Goal: Information Seeking & Learning: Check status

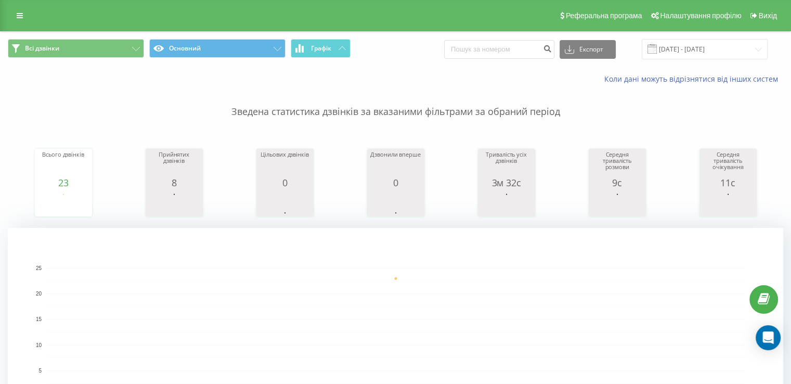
click at [66, 83] on div "Коли дані можуть відрізнятися вiд інших систем" at bounding box center [396, 79] width 790 height 25
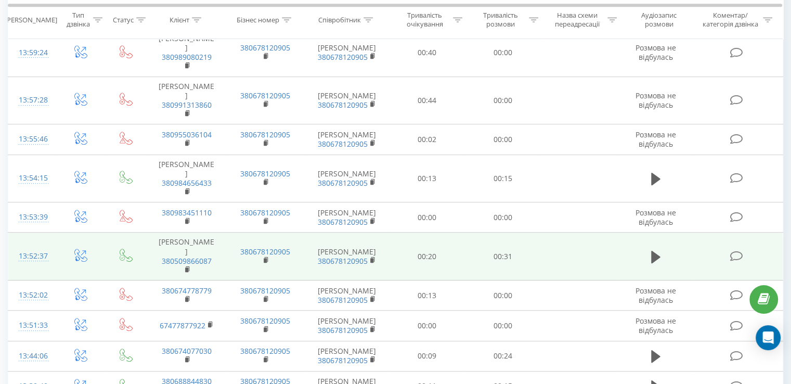
scroll to position [416, 0]
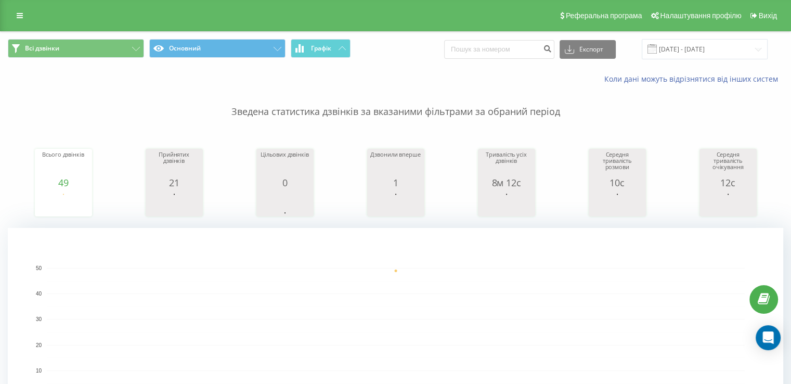
click at [597, 108] on p "Зведена статистика дзвінків за вказаними фільтрами за обраний період" at bounding box center [396, 101] width 776 height 34
click at [95, 132] on div "Всього дзвінків 49 date totalCalls 19.09.25 49 19.09.25 Прийнятих дзвінків 21 d…" at bounding box center [396, 172] width 776 height 89
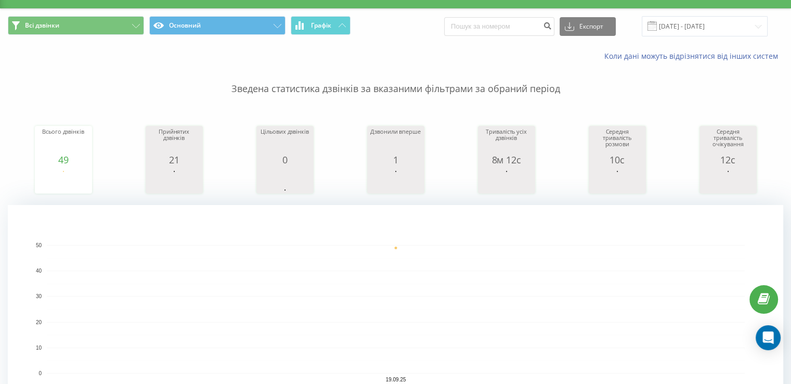
scroll to position [81, 0]
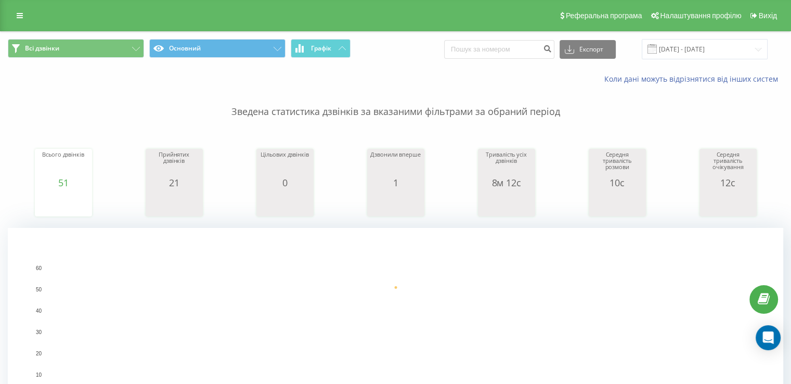
scroll to position [312, 0]
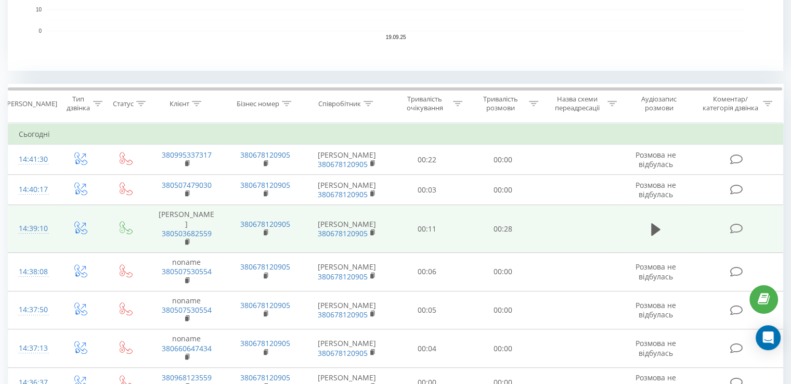
scroll to position [364, 0]
click at [181, 232] on link "380503682559" at bounding box center [187, 234] width 50 height 10
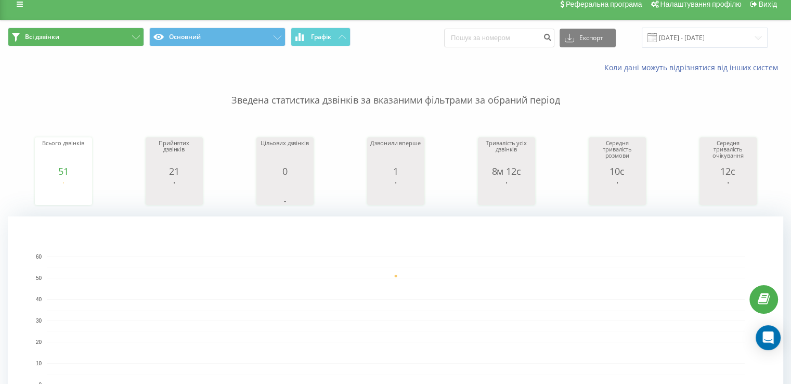
scroll to position [0, 0]
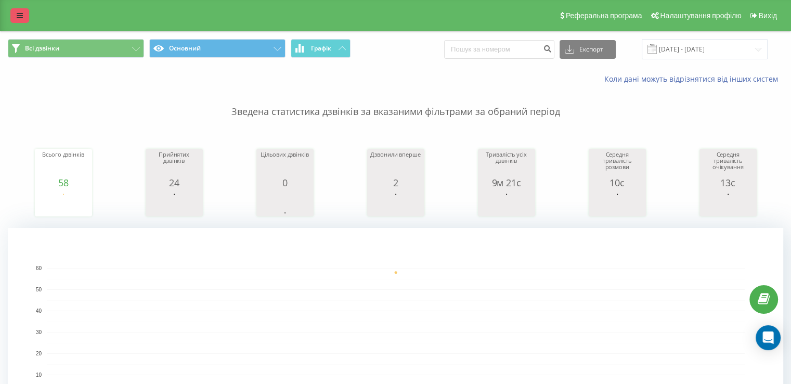
click at [28, 15] on link at bounding box center [19, 15] width 19 height 15
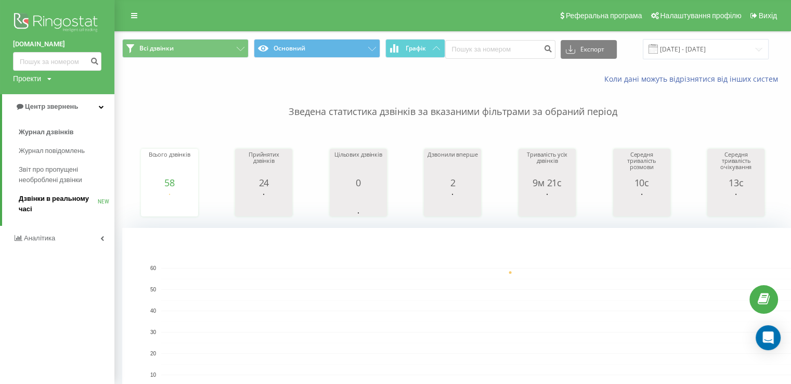
click at [57, 202] on span "Дзвінки в реальному часі" at bounding box center [58, 204] width 79 height 21
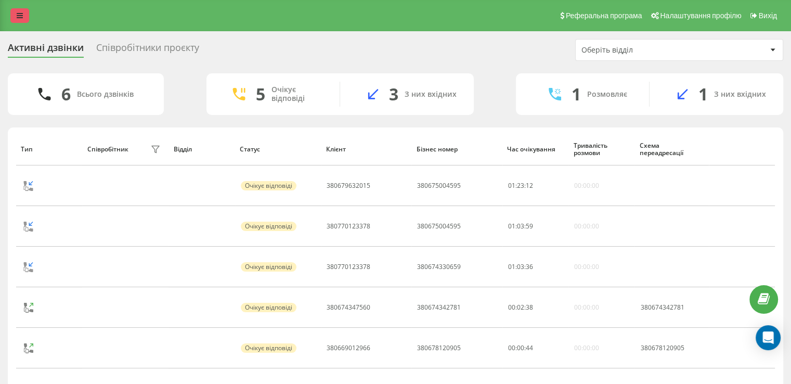
click at [25, 11] on link at bounding box center [19, 15] width 19 height 15
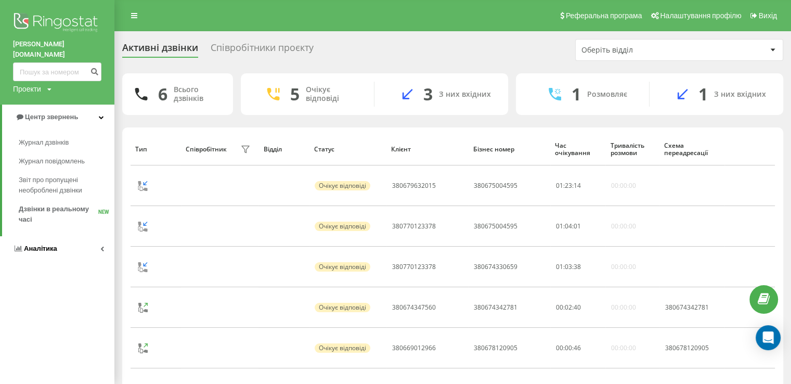
click at [66, 236] on link "Аналiтика" at bounding box center [57, 248] width 114 height 25
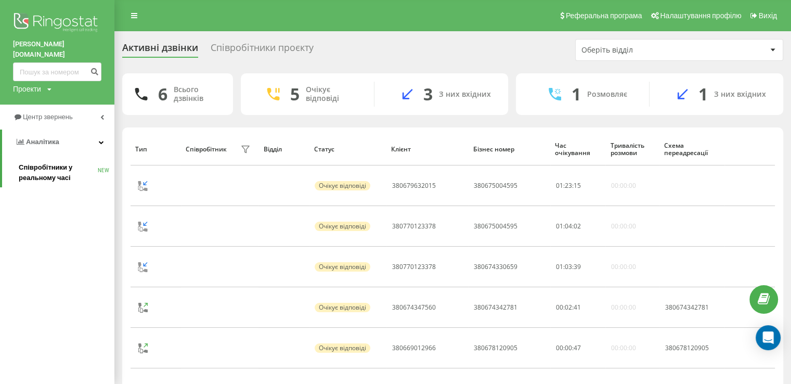
click at [65, 162] on span "Співробітники у реальному часі" at bounding box center [58, 172] width 79 height 21
click at [31, 169] on span "Співробітники у реальному часі" at bounding box center [58, 172] width 79 height 21
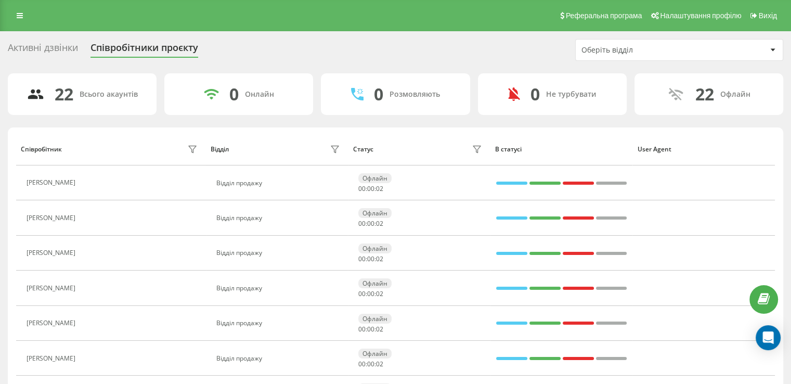
click at [73, 53] on div "Активні дзвінки" at bounding box center [43, 50] width 70 height 16
click at [81, 184] on button at bounding box center [87, 184] width 12 height 15
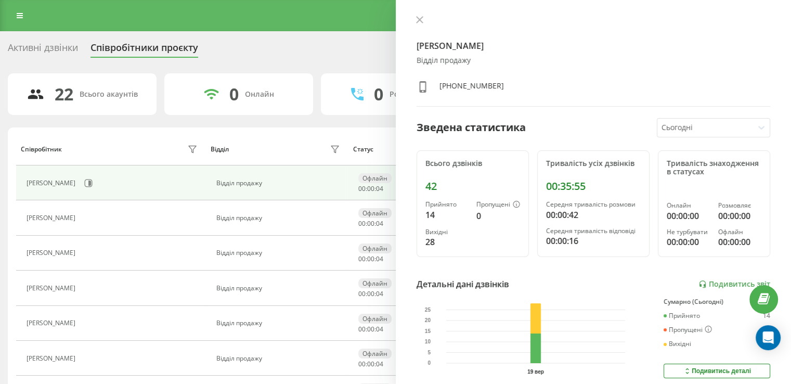
scroll to position [52, 0]
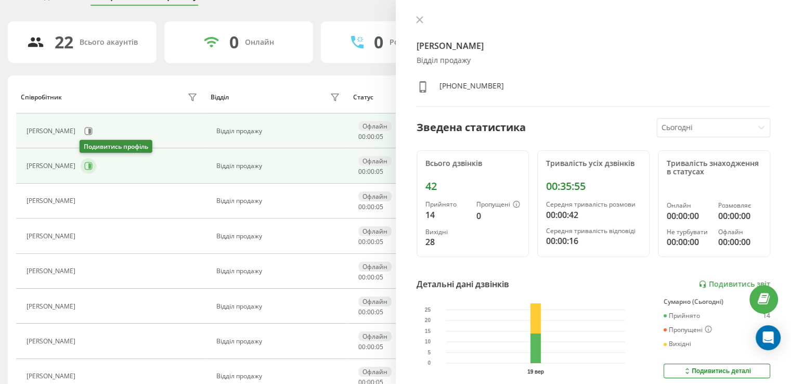
click at [85, 164] on icon at bounding box center [88, 166] width 8 height 8
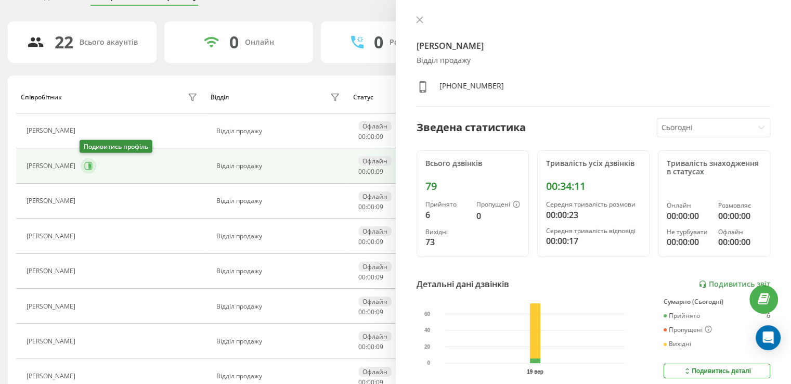
click at [82, 166] on button at bounding box center [89, 166] width 16 height 16
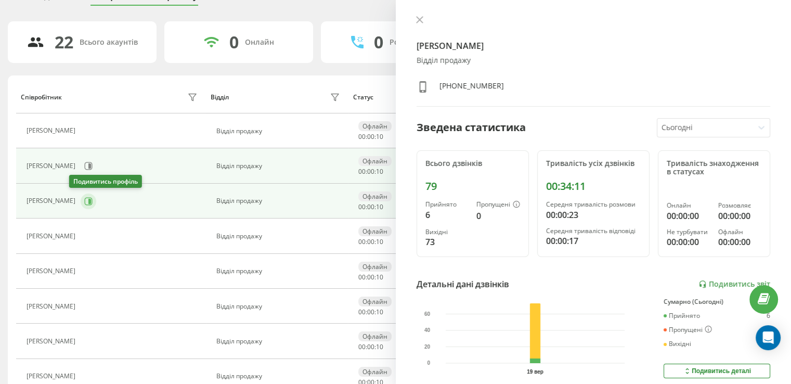
click at [81, 198] on button at bounding box center [89, 202] width 16 height 16
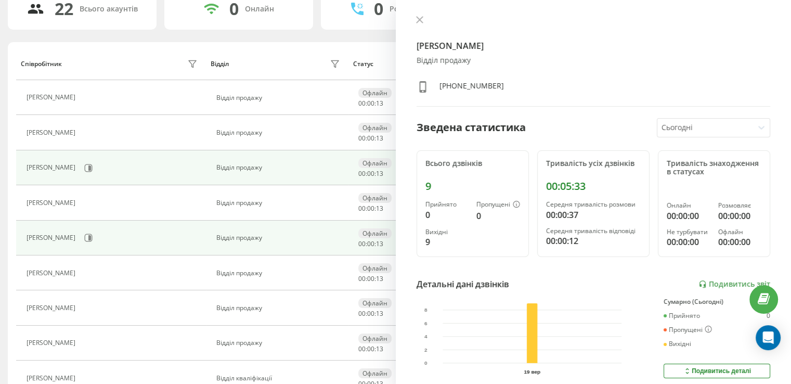
scroll to position [104, 0]
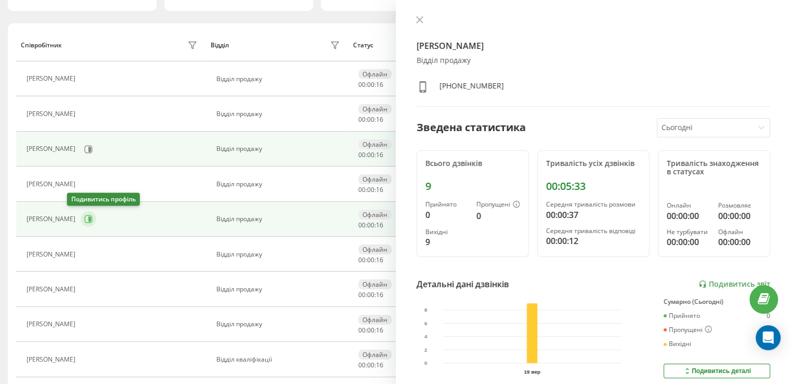
click at [84, 215] on icon at bounding box center [88, 219] width 8 height 8
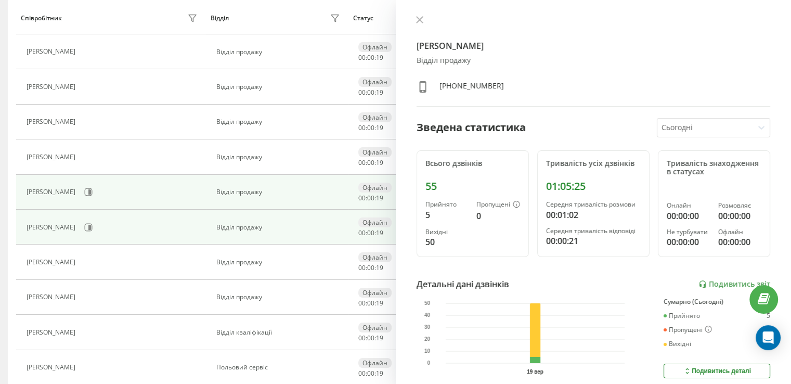
scroll to position [156, 0]
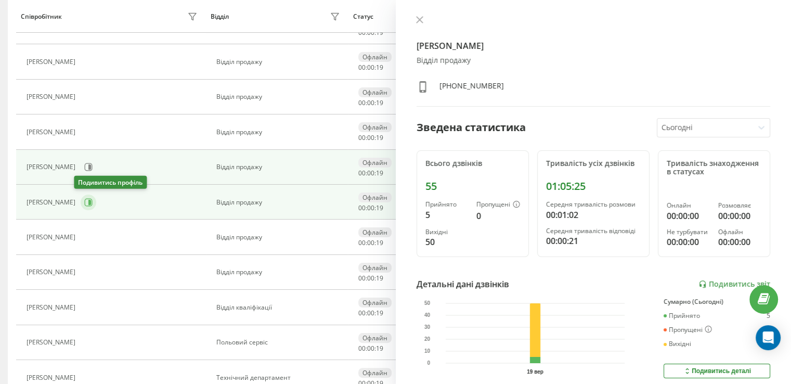
click at [88, 202] on icon at bounding box center [89, 202] width 3 height 5
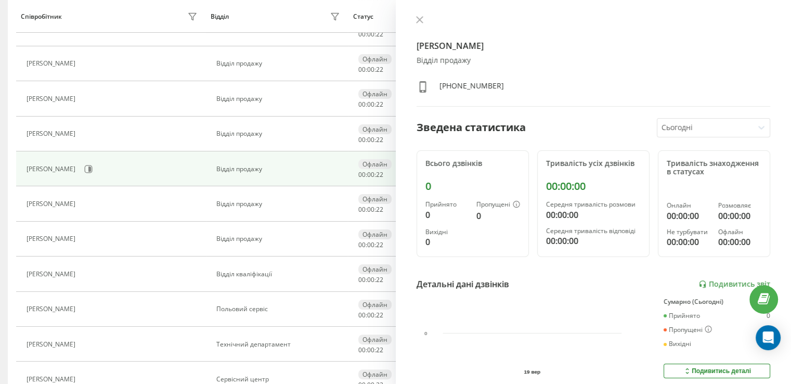
scroll to position [208, 0]
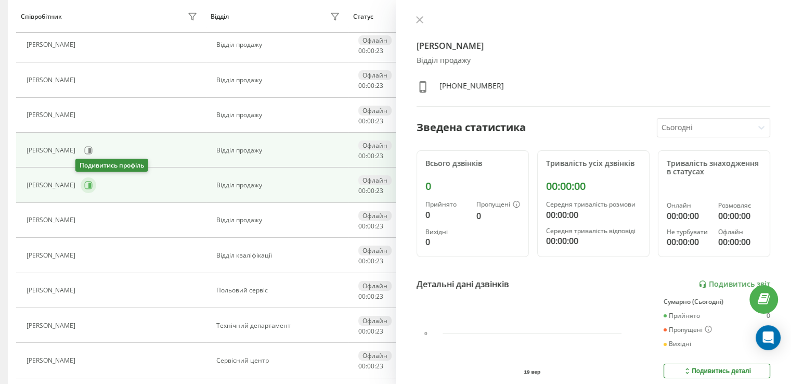
click at [88, 186] on icon at bounding box center [89, 185] width 3 height 5
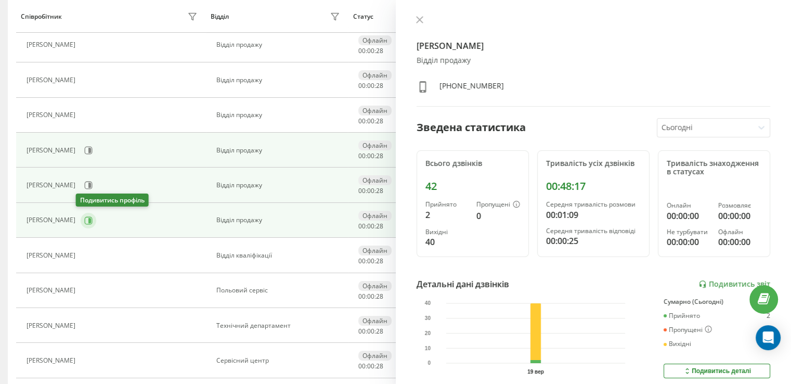
click at [87, 222] on icon at bounding box center [88, 220] width 8 height 8
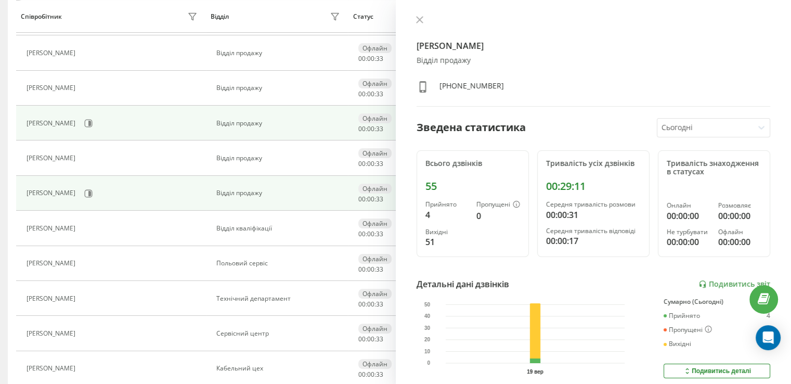
scroll to position [260, 0]
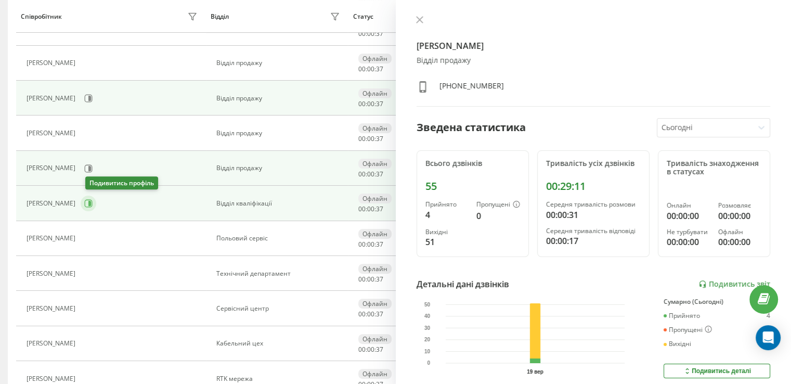
click at [92, 203] on icon at bounding box center [88, 203] width 8 height 8
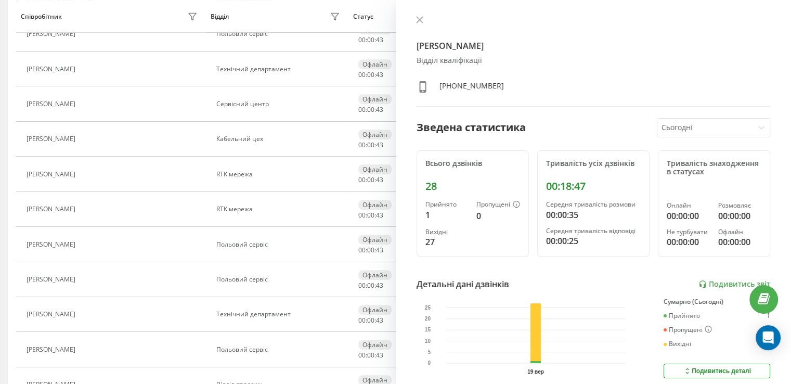
scroll to position [468, 0]
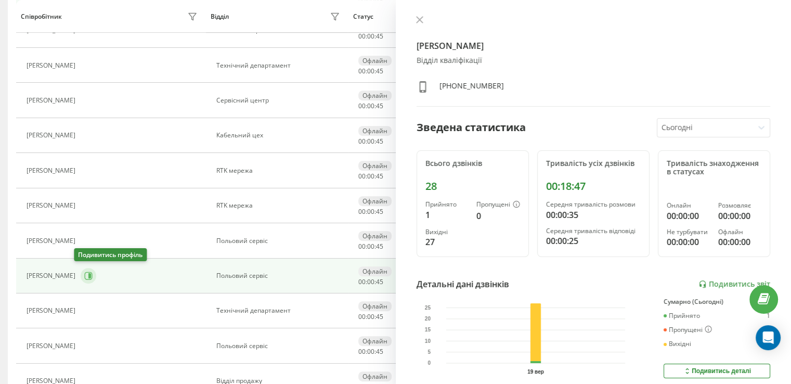
click at [85, 273] on icon at bounding box center [88, 276] width 8 height 8
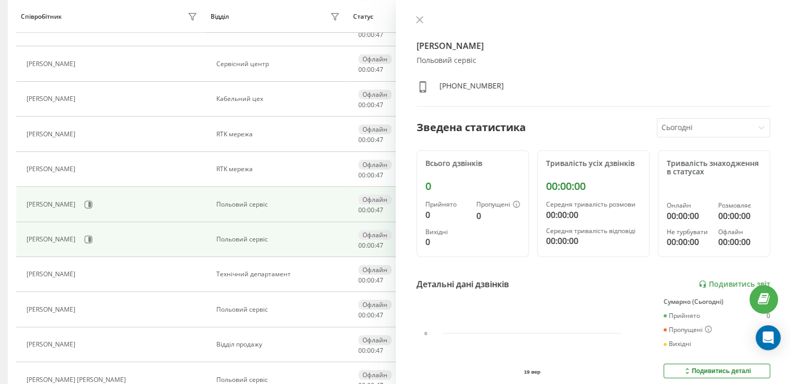
scroll to position [574, 0]
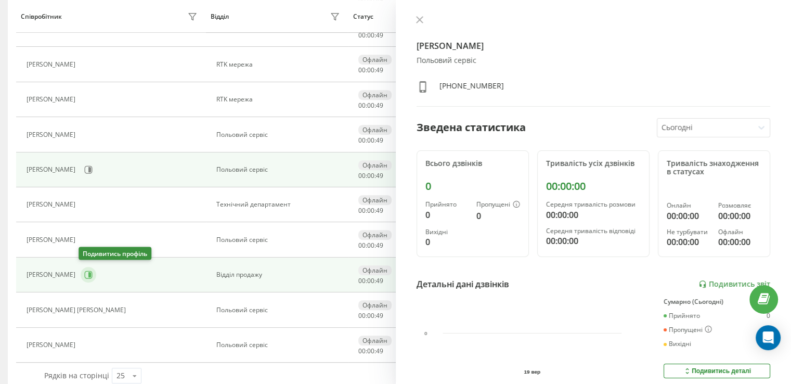
click at [84, 271] on icon at bounding box center [88, 275] width 8 height 8
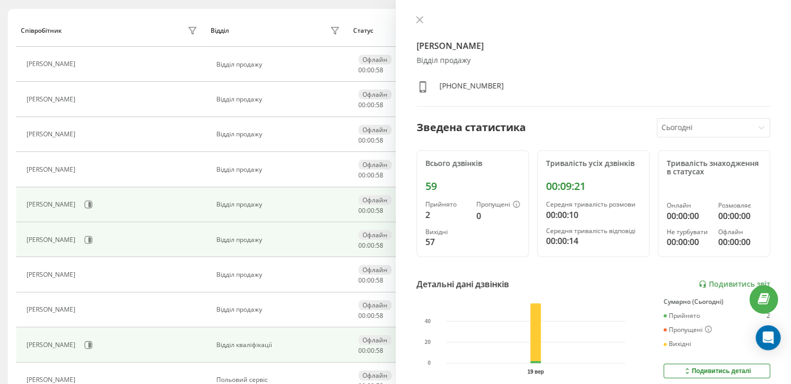
scroll to position [106, 0]
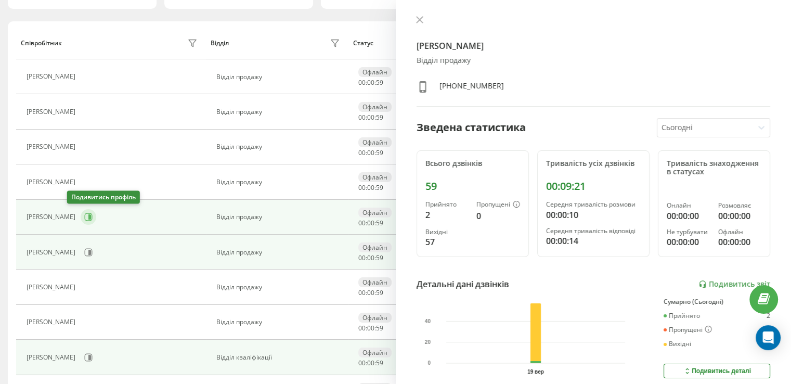
click at [85, 219] on icon at bounding box center [89, 217] width 8 height 8
click at [419, 22] on icon at bounding box center [419, 19] width 7 height 7
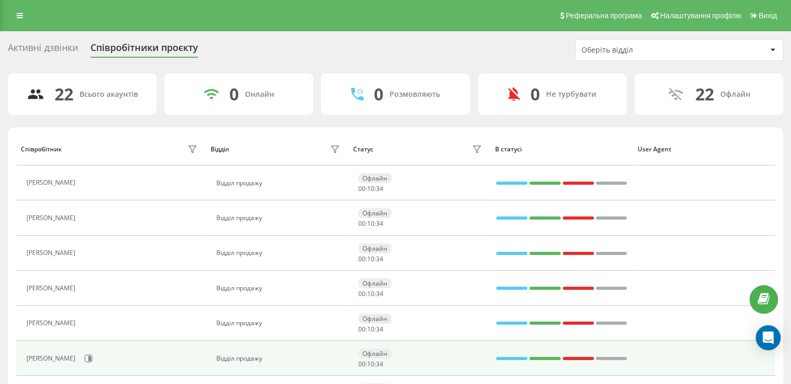
click at [12, 7] on div "Реферальна програма Налаштування профілю Вихід" at bounding box center [395, 15] width 791 height 31
click at [21, 14] on icon at bounding box center [20, 15] width 6 height 7
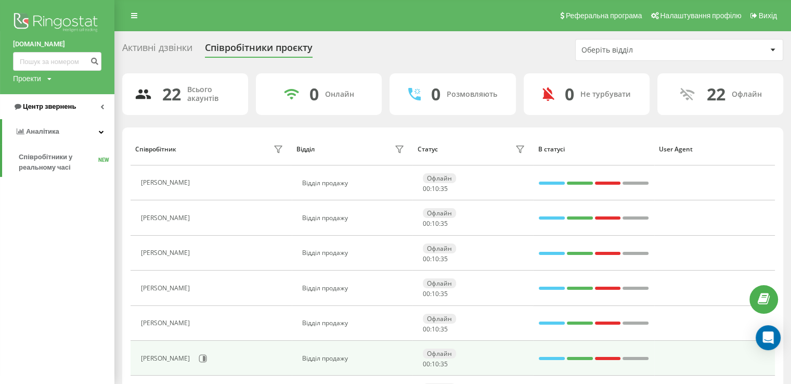
click at [67, 107] on span "Центр звернень" at bounding box center [49, 106] width 53 height 8
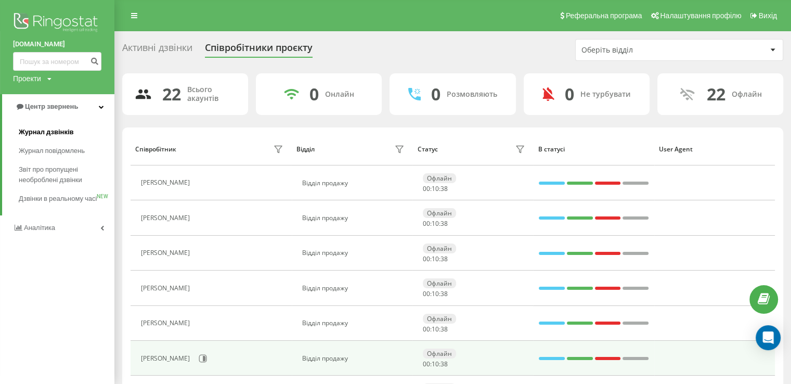
click at [35, 130] on span "Журнал дзвінків" at bounding box center [46, 132] width 55 height 10
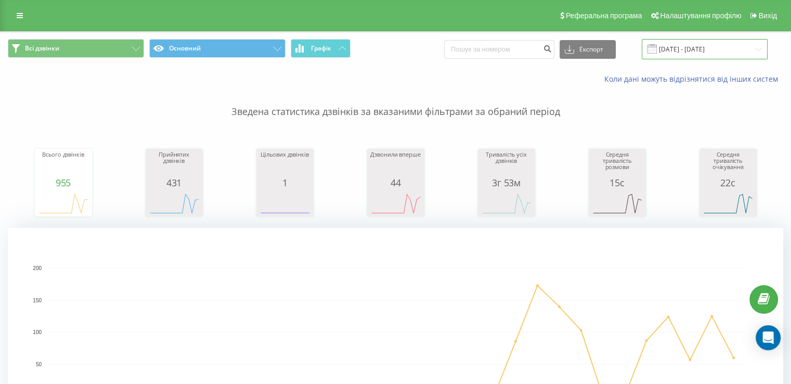
click at [702, 50] on input "19.08.2025 - 19.09.2025" at bounding box center [705, 49] width 126 height 20
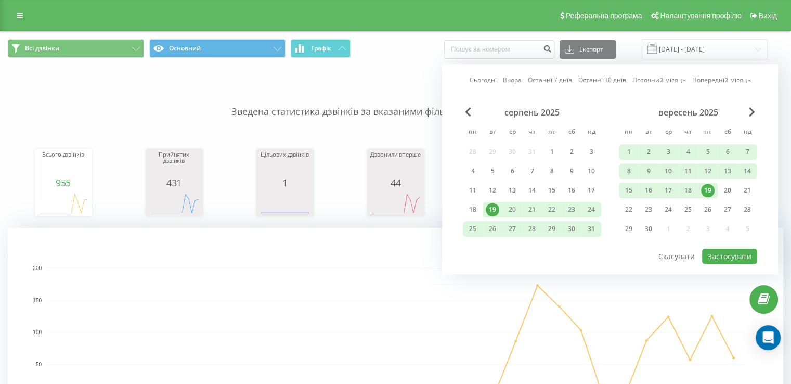
click at [489, 80] on link "Сьогодні" at bounding box center [483, 80] width 27 height 10
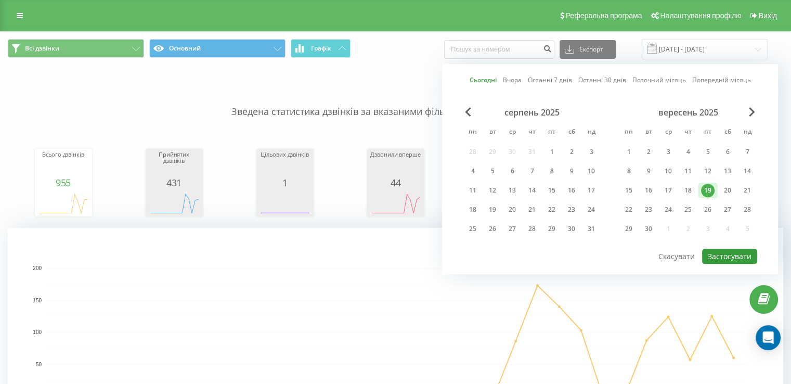
click at [722, 249] on button "Застосувати" at bounding box center [729, 256] width 55 height 15
type input "[DATE] - [DATE]"
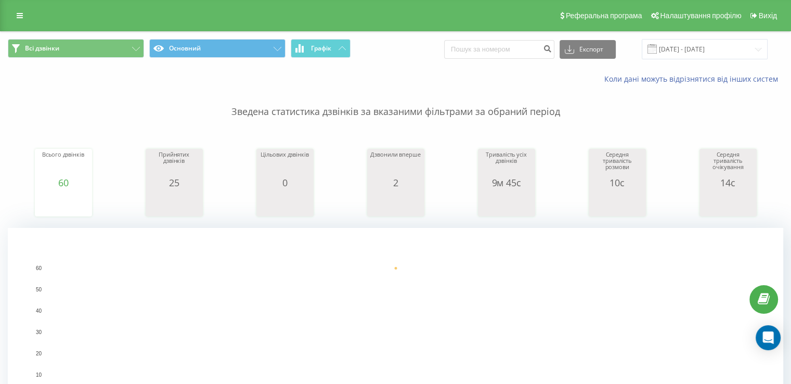
click at [630, 284] on rect "A chart." at bounding box center [396, 332] width 698 height 129
click at [687, 90] on p "Зведена статистика дзвінків за вказаними фільтрами за обраний період" at bounding box center [396, 101] width 776 height 34
click at [112, 96] on p "Зведена статистика дзвінків за вказаними фільтрами за обраний період" at bounding box center [396, 101] width 776 height 34
